Goal: Find specific page/section: Find specific page/section

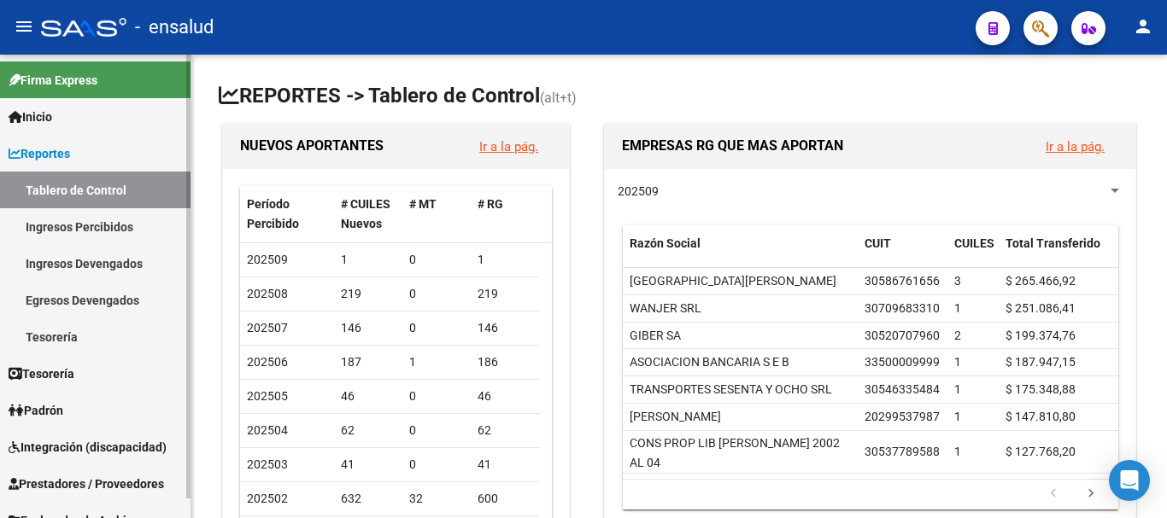
click at [101, 231] on link "Ingresos Percibidos" at bounding box center [95, 226] width 190 height 37
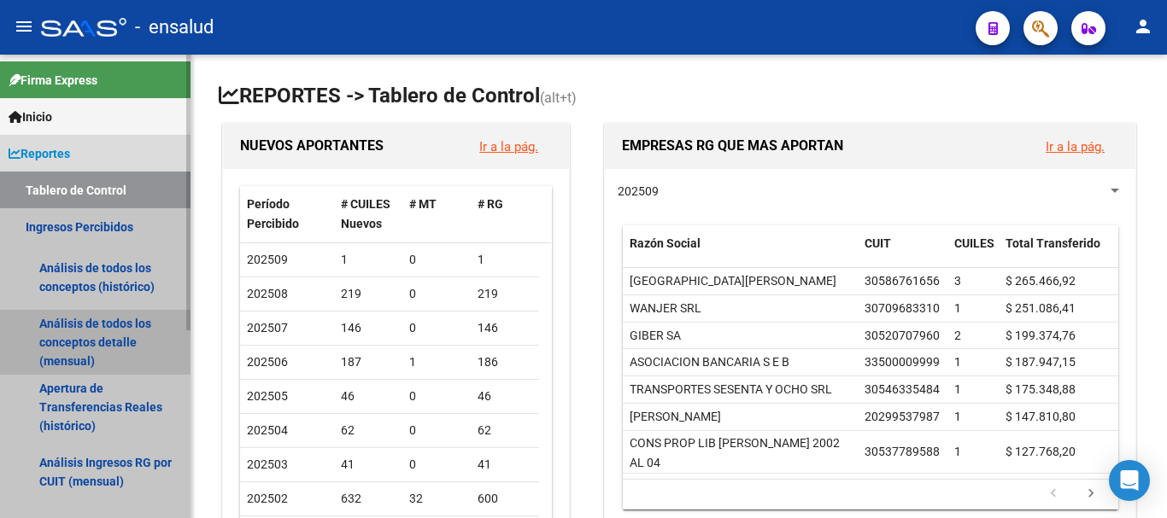
click at [97, 345] on link "Análisis de todos los conceptos detalle (mensual)" at bounding box center [95, 342] width 190 height 65
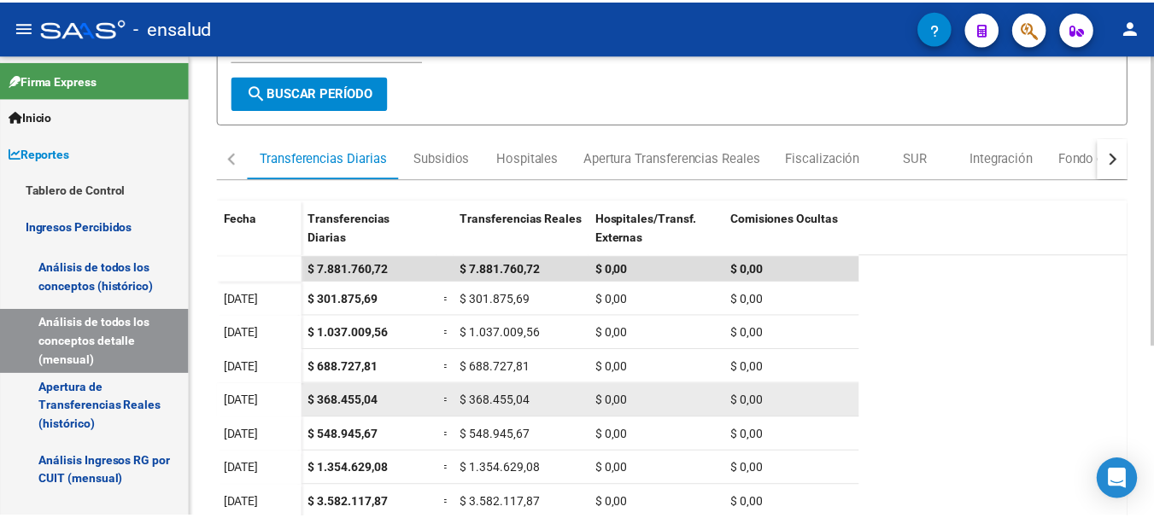
scroll to position [256, 0]
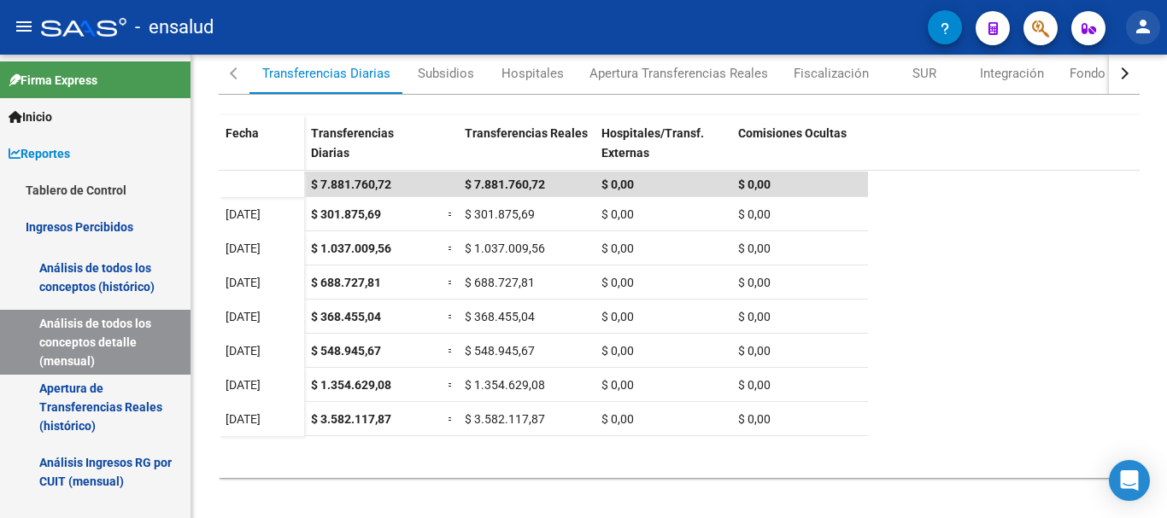
click at [1150, 32] on mat-icon "person" at bounding box center [1143, 26] width 20 height 20
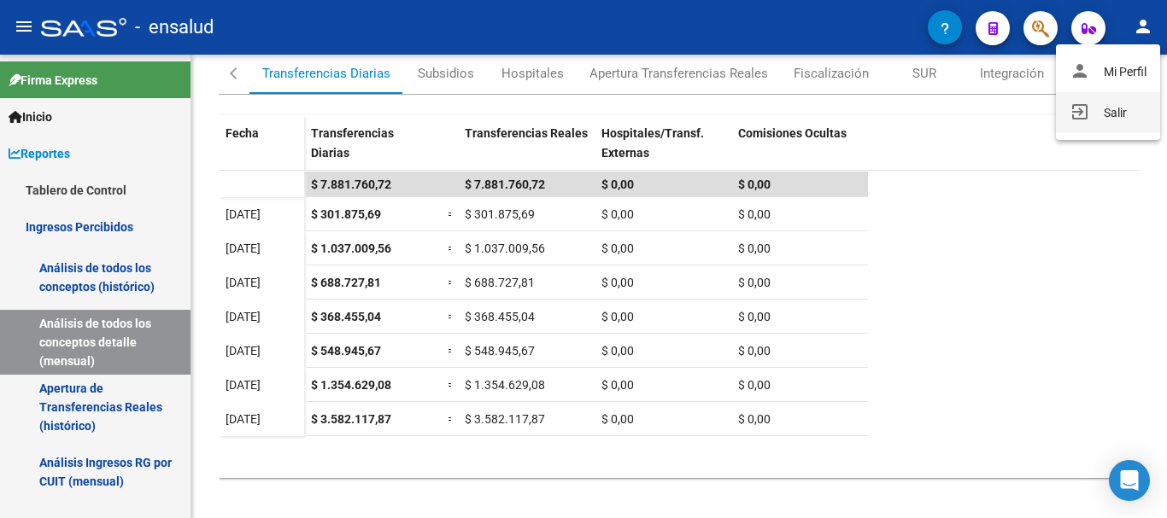
click at [1107, 115] on button "exit_to_app Salir" at bounding box center [1108, 112] width 104 height 41
